Goal: Transaction & Acquisition: Purchase product/service

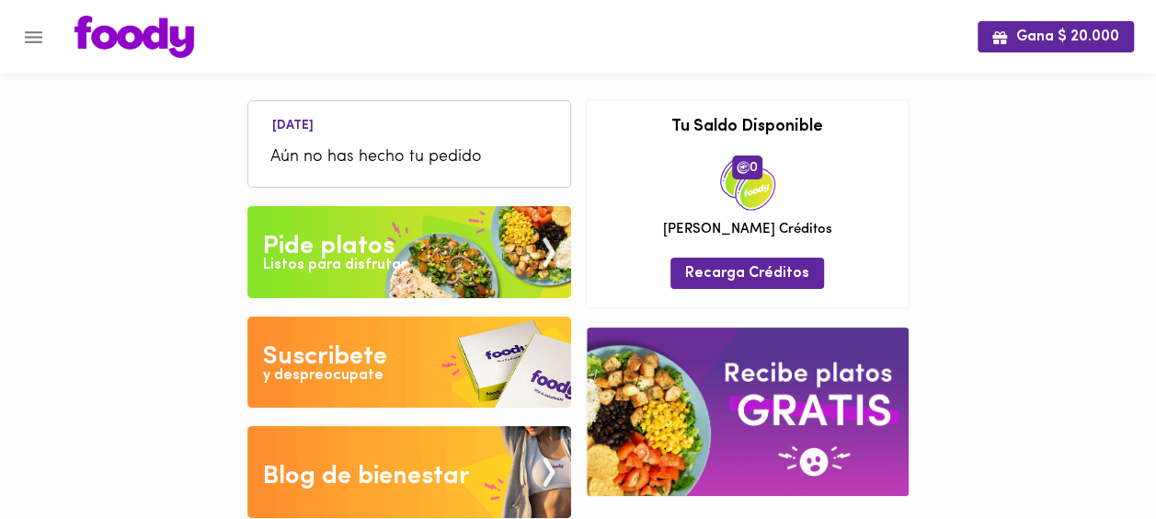
click at [350, 247] on div "Pide platos" at bounding box center [329, 246] width 132 height 37
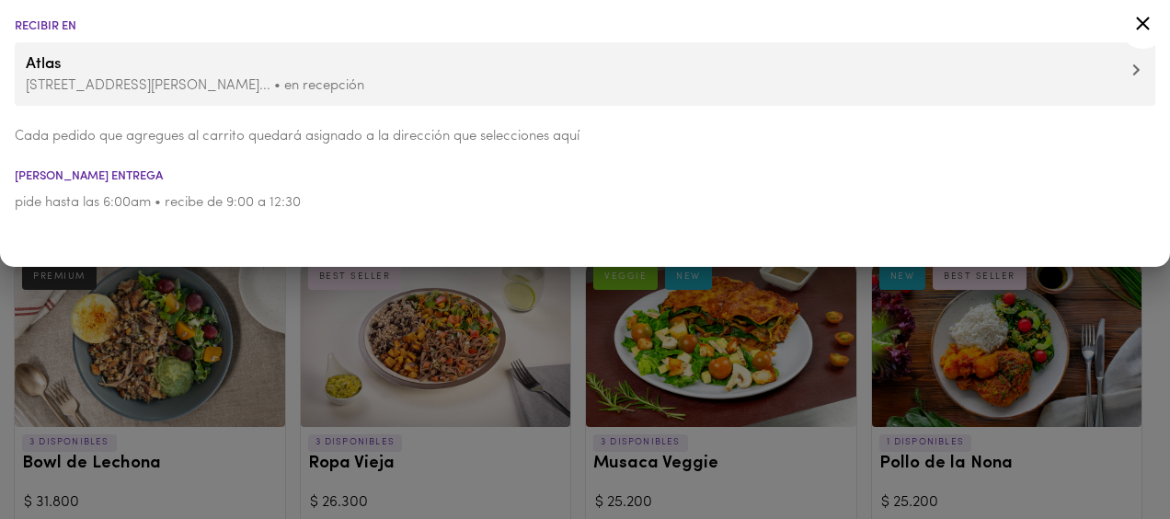
click at [1138, 24] on icon at bounding box center [1143, 23] width 23 height 23
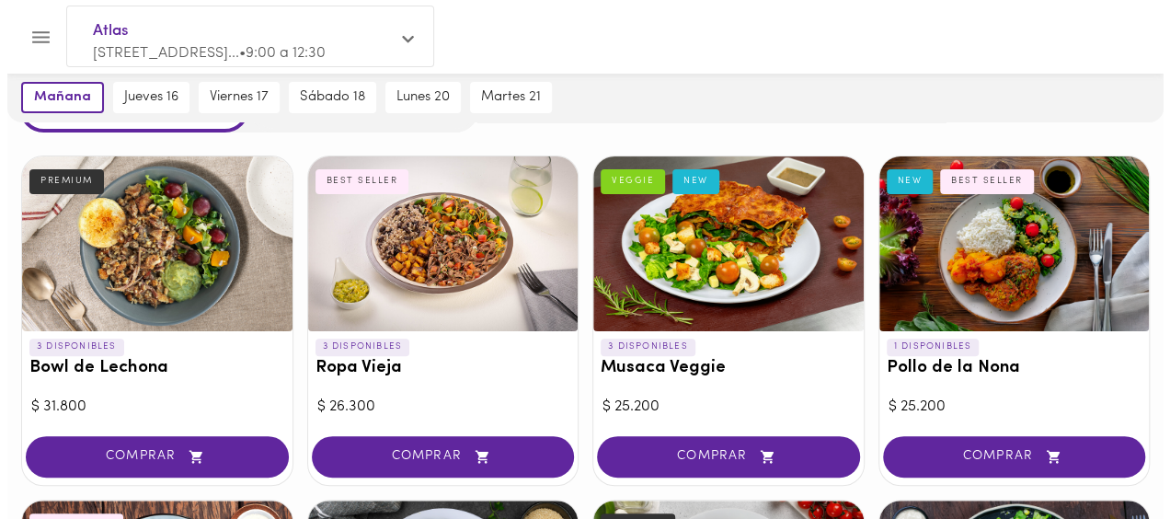
scroll to position [91, 0]
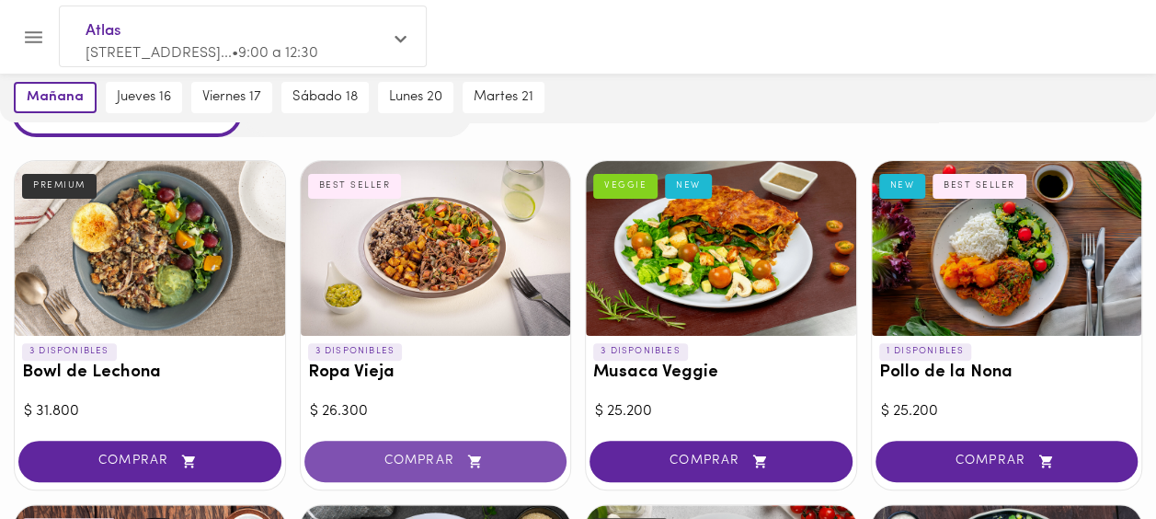
click at [424, 469] on button "COMPRAR" at bounding box center [435, 461] width 263 height 41
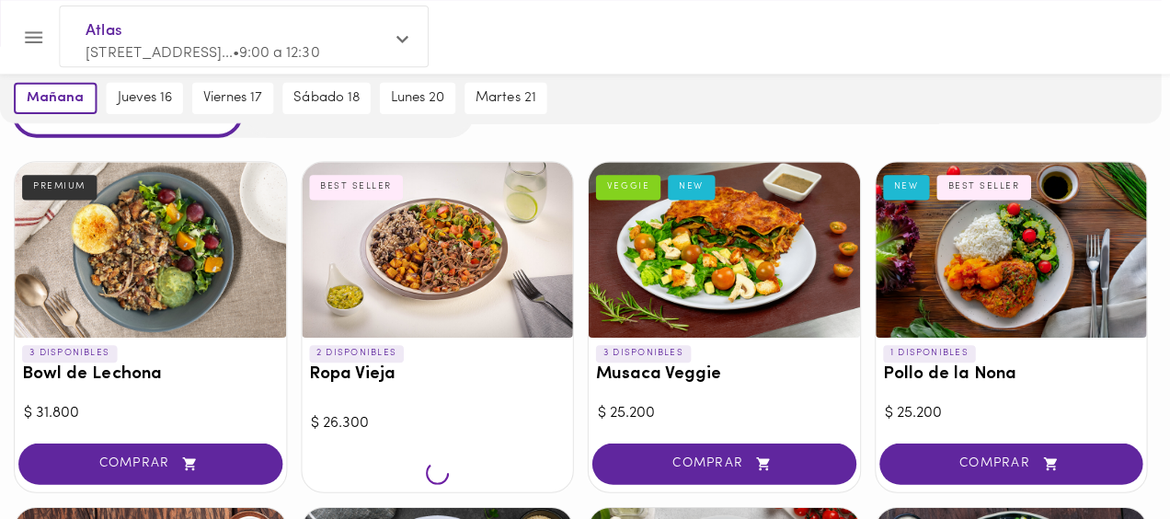
scroll to position [92, 0]
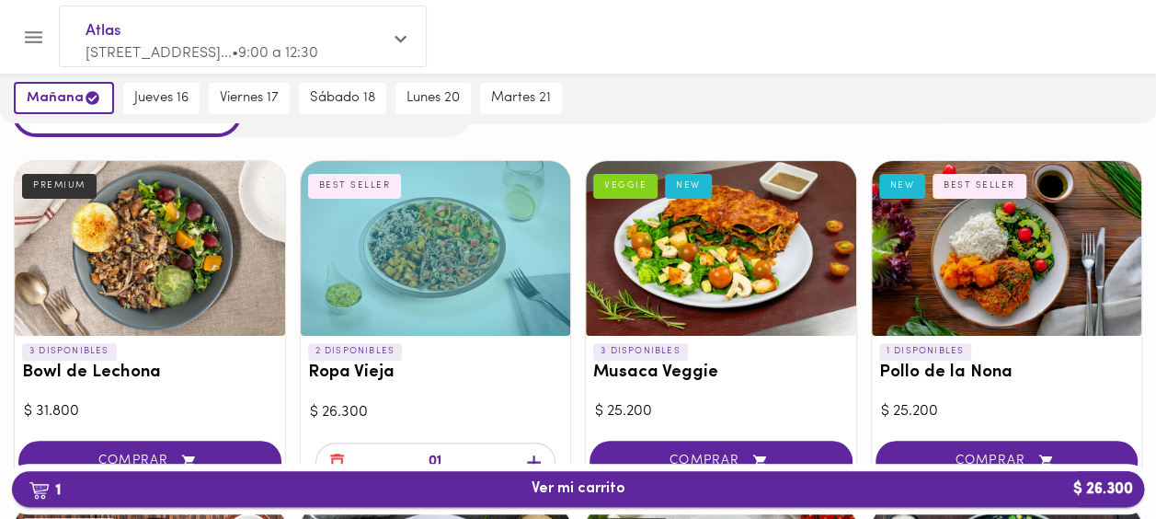
click at [456, 487] on span "1 Ver mi carrito $ 26.300" at bounding box center [578, 488] width 1103 height 17
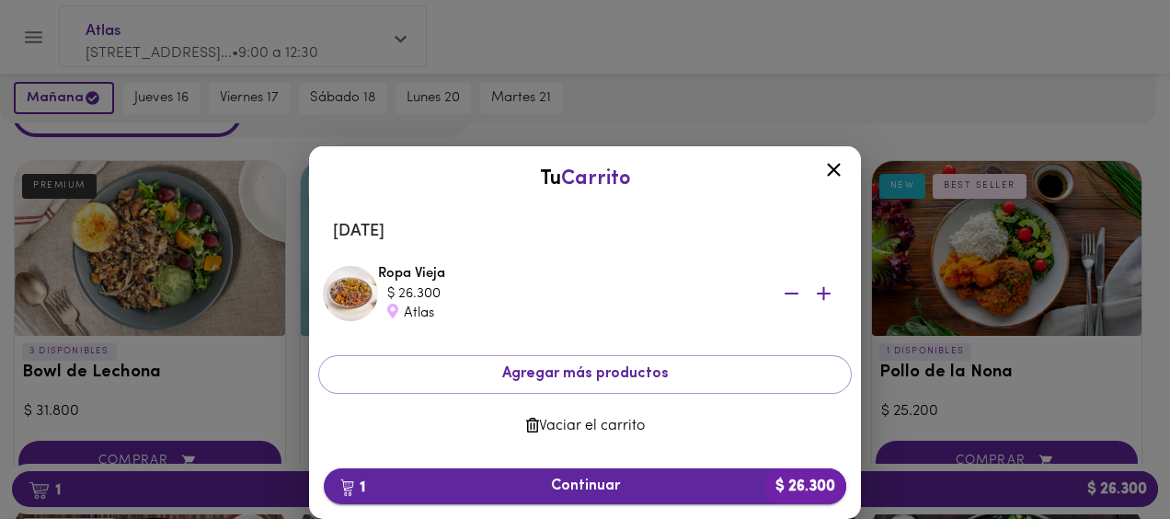
click at [572, 489] on span "1 Continuar $ 26.300" at bounding box center [585, 485] width 493 height 17
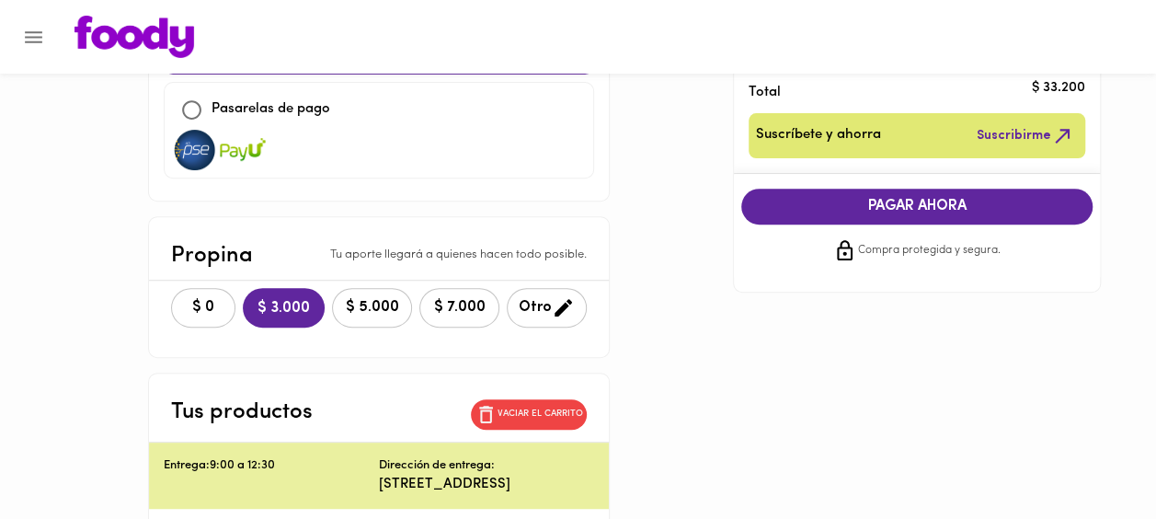
scroll to position [276, 0]
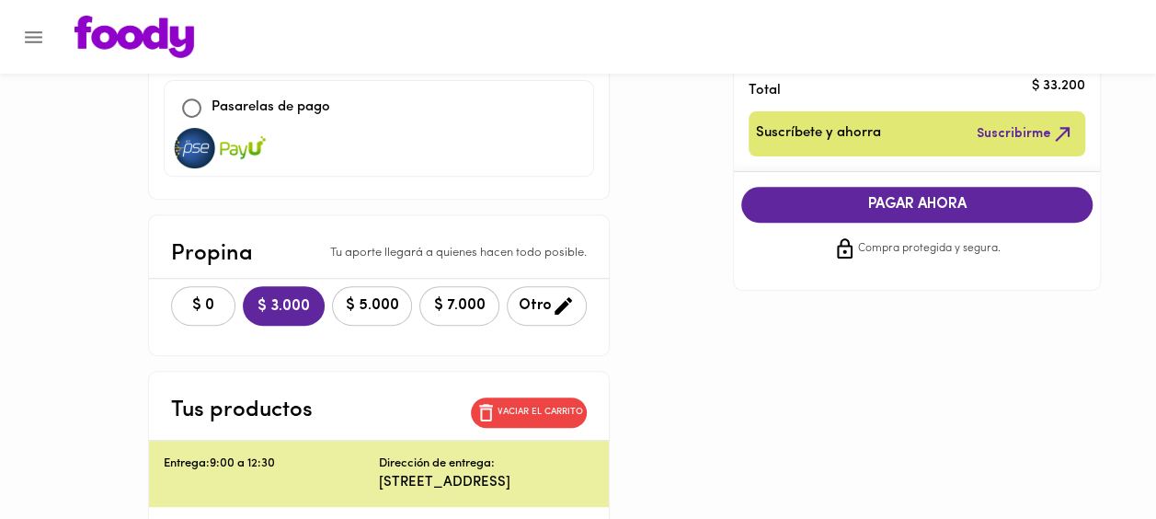
click at [164, 324] on div "$ 0 $ 3.000 $ 5.000 $ 7.000 Otro" at bounding box center [379, 306] width 460 height 54
click at [171, 311] on button "$ 0" at bounding box center [203, 306] width 64 height 40
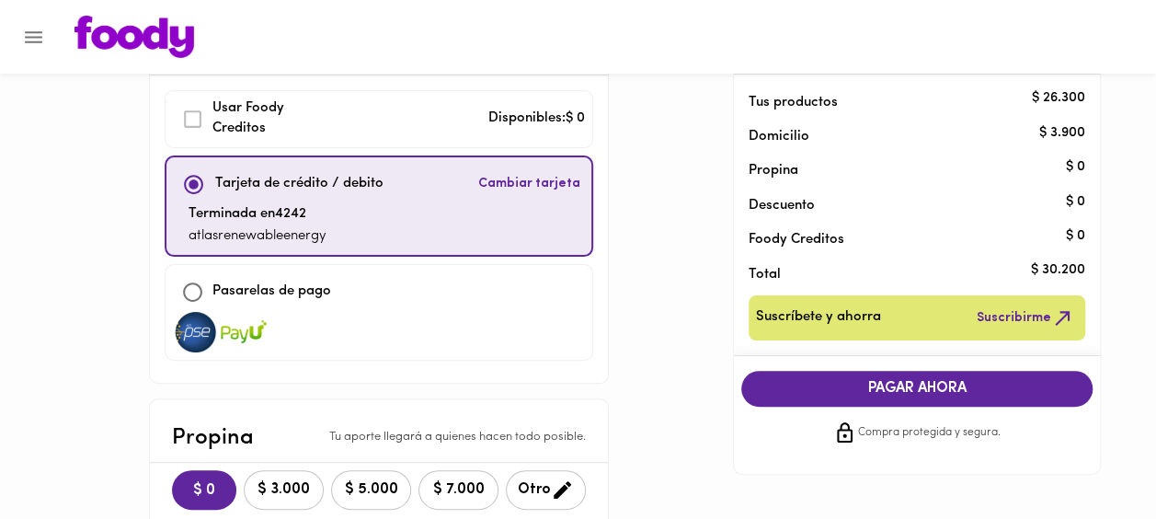
scroll to position [92, 0]
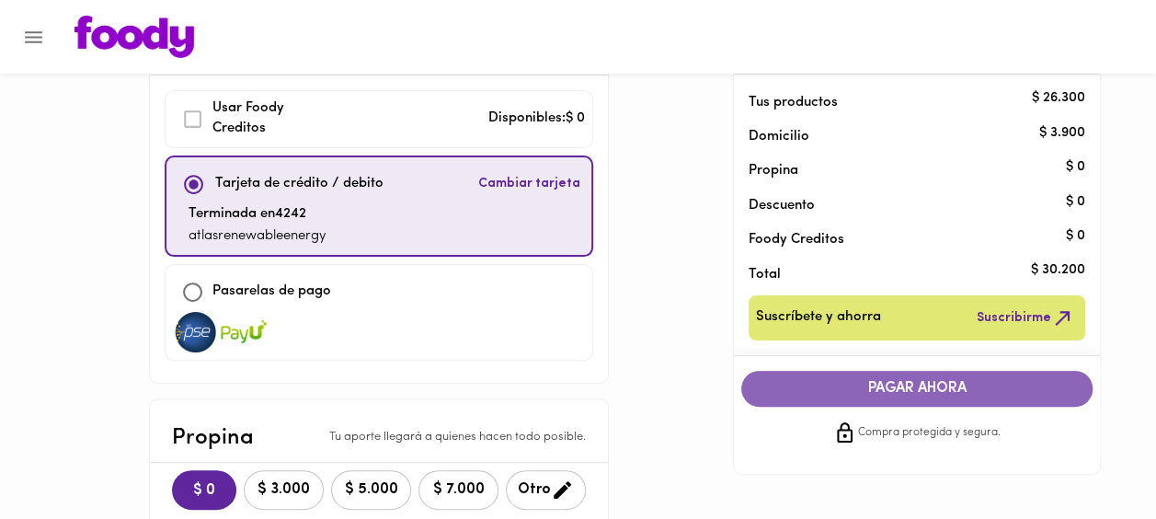
click at [911, 387] on span "PAGAR AHORA" at bounding box center [917, 388] width 315 height 17
